Goal: Information Seeking & Learning: Learn about a topic

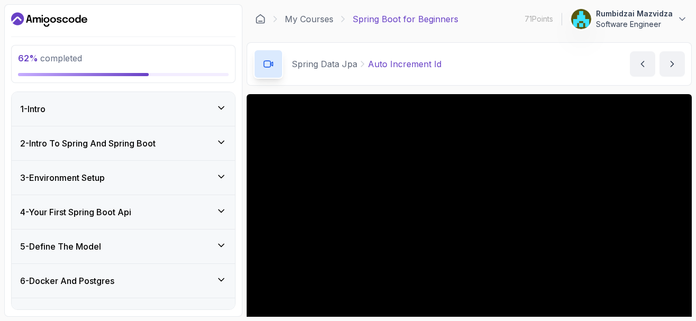
scroll to position [101, 0]
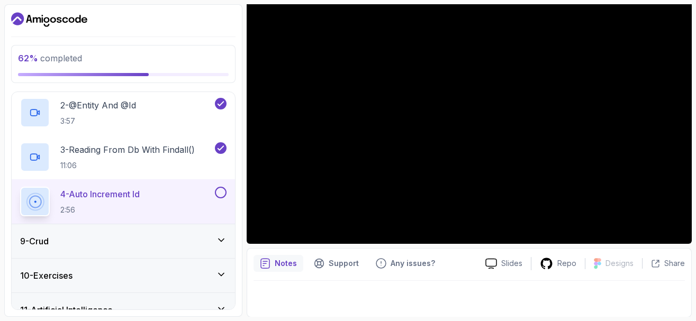
click at [95, 235] on div "9 - Crud" at bounding box center [123, 241] width 206 height 13
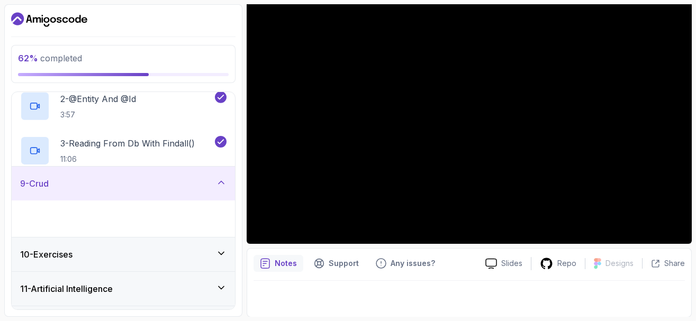
scroll to position [195, 0]
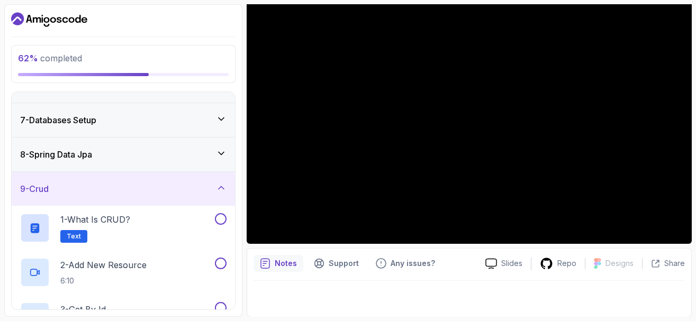
click at [223, 152] on icon at bounding box center [221, 153] width 5 height 3
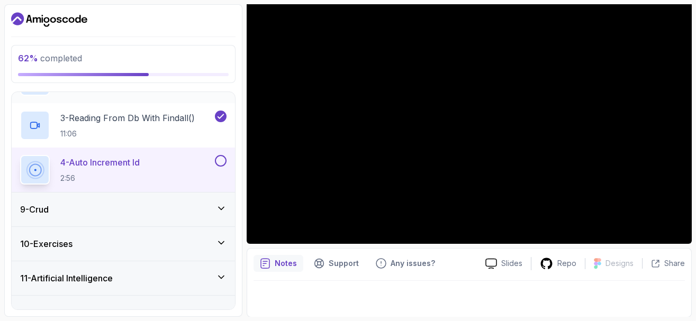
scroll to position [373, 0]
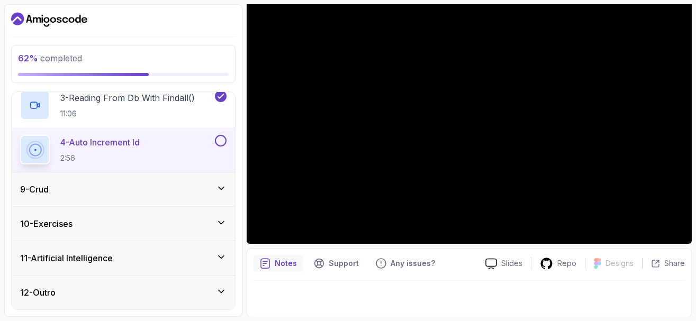
click at [220, 144] on button at bounding box center [221, 141] width 12 height 12
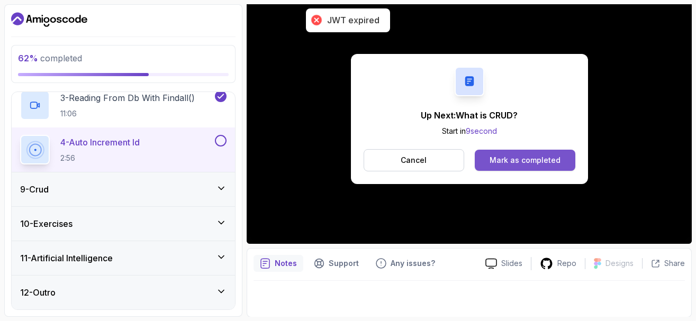
click at [532, 158] on div "Mark as completed" at bounding box center [524, 160] width 71 height 11
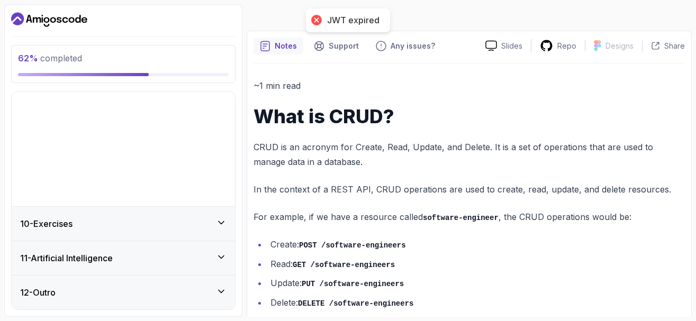
scroll to position [195, 0]
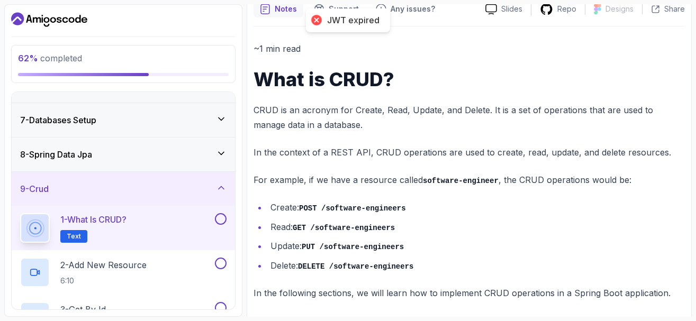
click at [346, 22] on div "JWT expired" at bounding box center [353, 20] width 52 height 11
click at [346, 14] on div "JWT expired" at bounding box center [348, 20] width 84 height 24
click at [316, 21] on div at bounding box center [316, 20] width 15 height 15
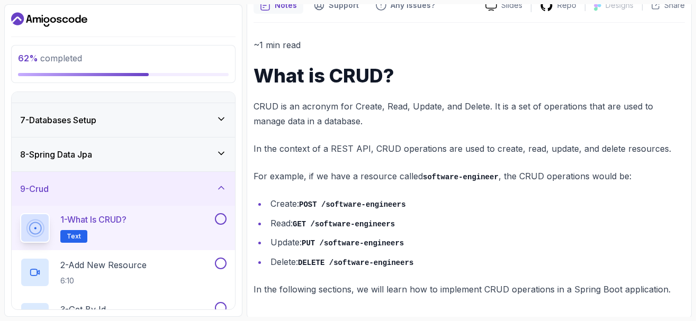
scroll to position [105, 0]
click at [219, 217] on button at bounding box center [221, 219] width 12 height 12
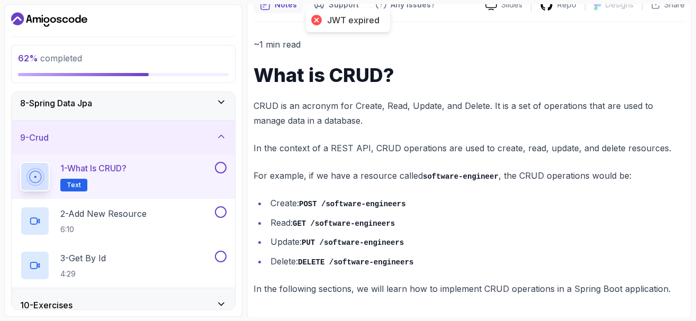
scroll to position [195, 0]
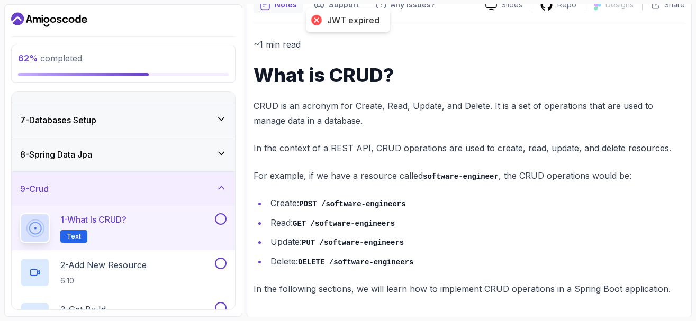
click at [223, 218] on button at bounding box center [221, 219] width 12 height 12
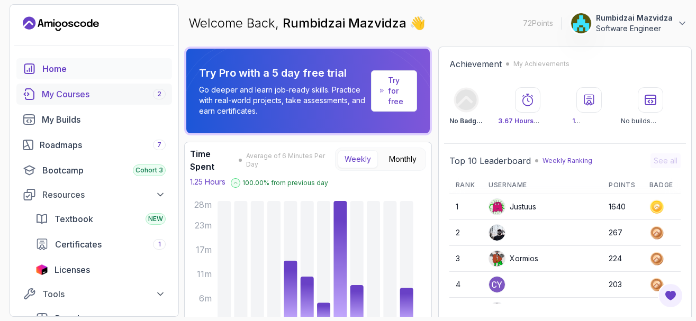
click at [123, 95] on div "My Courses 2" at bounding box center [104, 94] width 124 height 13
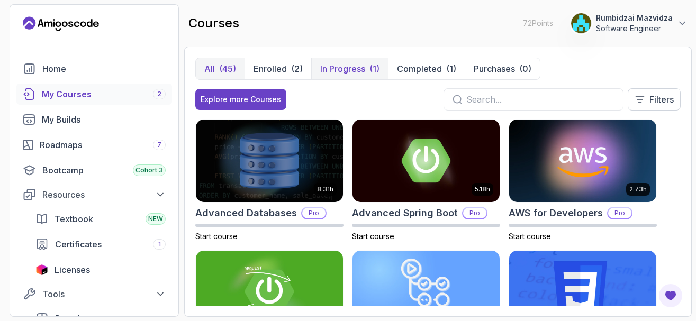
click at [357, 64] on p "In Progress" at bounding box center [342, 68] width 45 height 13
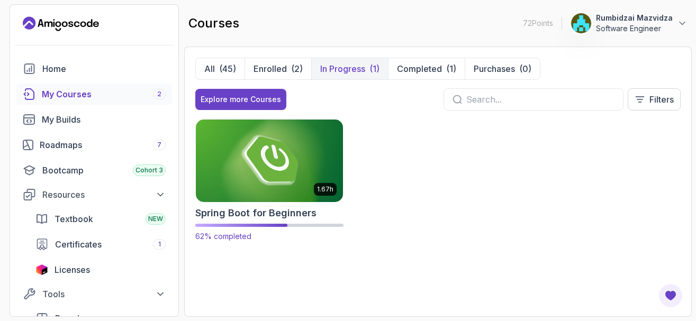
click at [285, 160] on img at bounding box center [269, 160] width 155 height 86
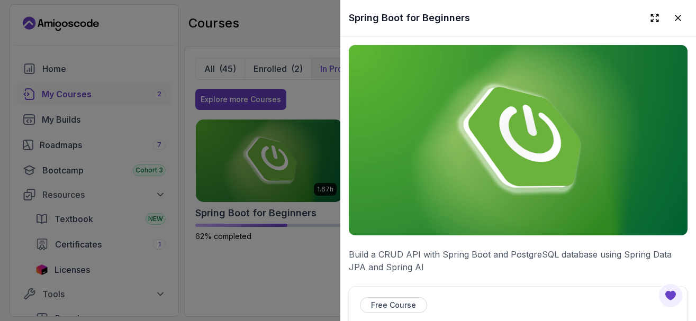
scroll to position [254, 0]
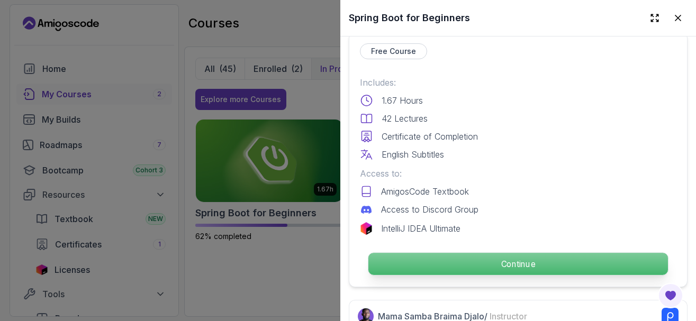
click at [450, 266] on p "Continue" at bounding box center [518, 264] width 300 height 22
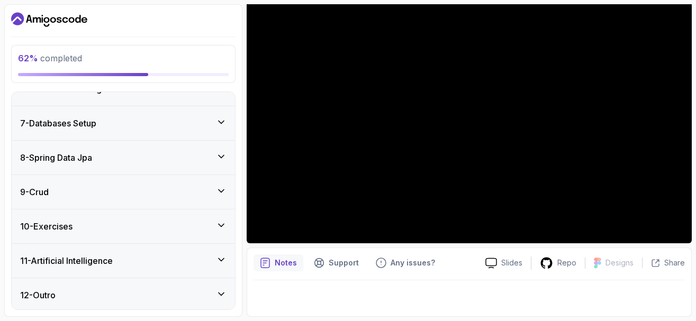
scroll to position [328, 0]
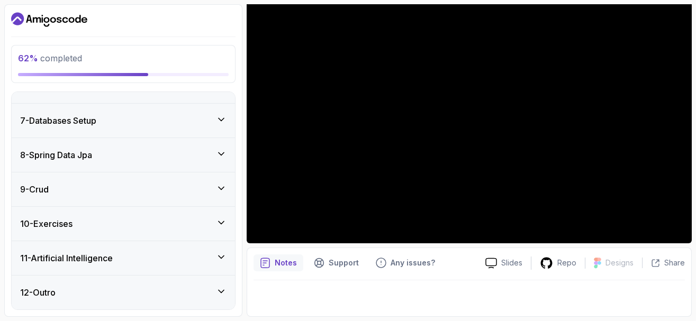
click at [218, 188] on icon at bounding box center [221, 188] width 11 height 11
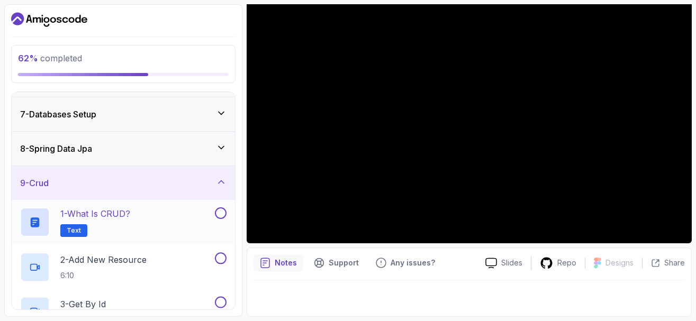
scroll to position [195, 0]
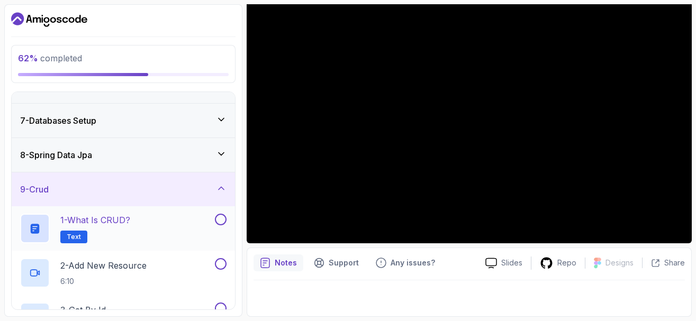
click at [220, 221] on button at bounding box center [221, 220] width 12 height 12
click at [163, 269] on div "2 - Add New Resource 6:10" at bounding box center [116, 273] width 193 height 30
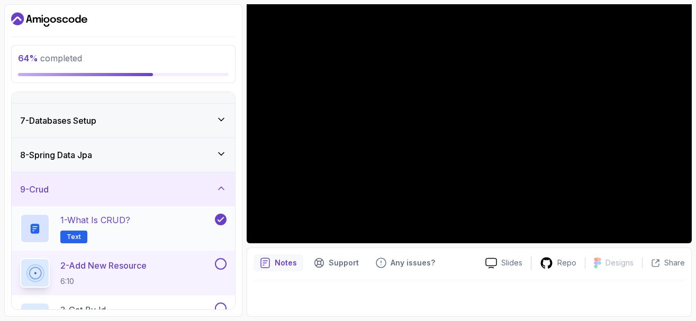
click at [157, 226] on div "1 - What is CRUD? Text" at bounding box center [116, 229] width 193 height 30
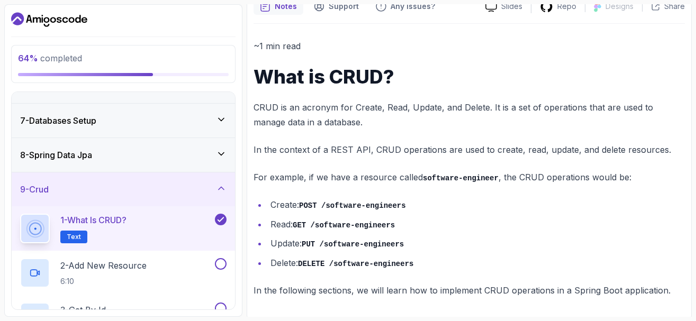
scroll to position [105, 0]
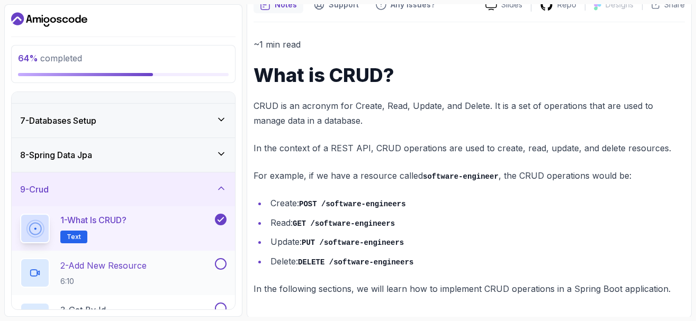
click at [158, 266] on div "2 - Add New Resource 6:10" at bounding box center [116, 273] width 193 height 30
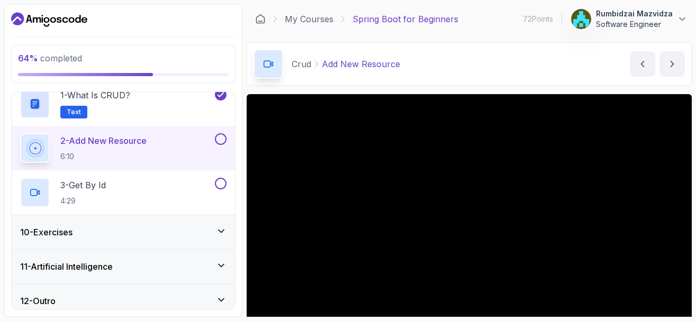
scroll to position [322, 0]
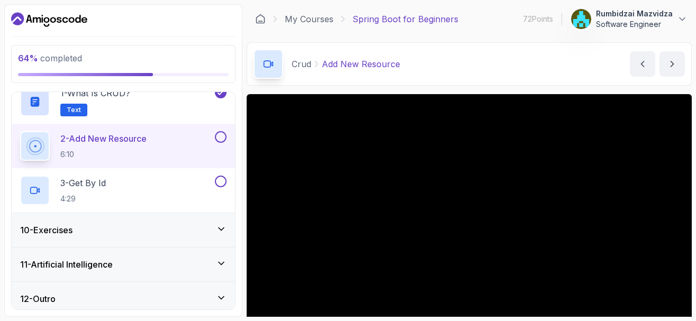
click at [216, 136] on button at bounding box center [221, 137] width 12 height 12
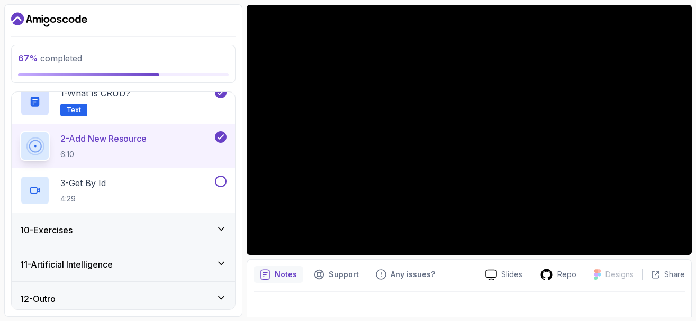
scroll to position [101, 0]
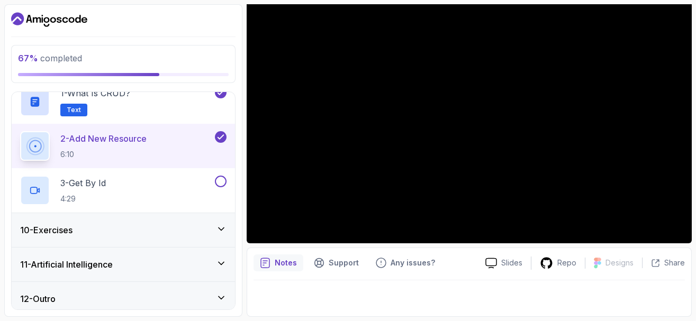
click at [209, 159] on div "2 - Add New Resource 6:10" at bounding box center [116, 146] width 193 height 30
click at [351, 138] on div at bounding box center [469, 118] width 445 height 250
click at [190, 141] on div "2 - Add New Resource 6:10" at bounding box center [116, 146] width 193 height 30
click at [374, 146] on div at bounding box center [469, 118] width 445 height 250
click at [451, 139] on icon at bounding box center [469, 118] width 42 height 42
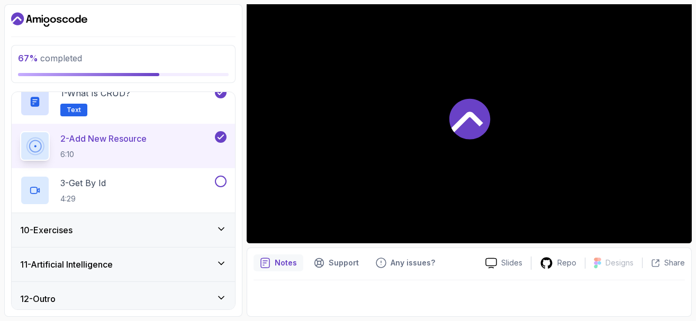
click at [137, 147] on h2 "2 - Add New Resource 6:10" at bounding box center [103, 146] width 86 height 28
click at [153, 189] on div "3 - Get By Id 4:29" at bounding box center [116, 191] width 193 height 30
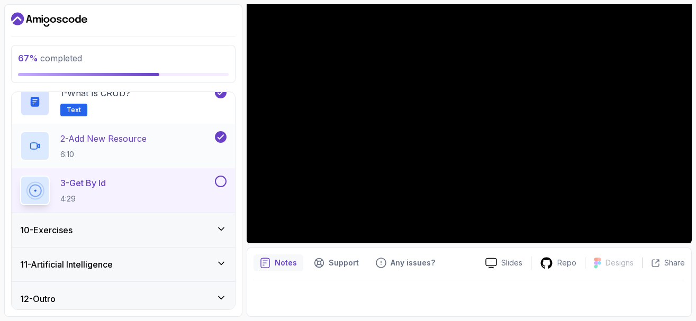
click at [161, 146] on div "2 - Add New Resource 6:10" at bounding box center [116, 146] width 193 height 30
